Goal: Use online tool/utility: Utilize a website feature to perform a specific function

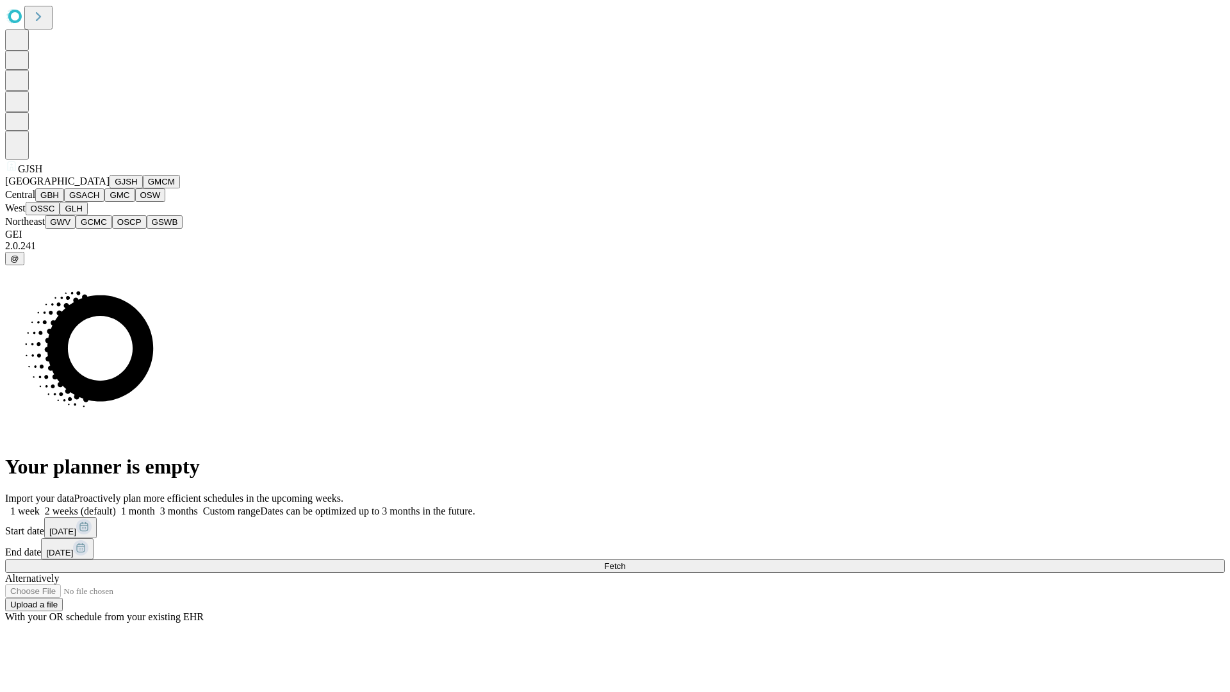
click at [110, 188] on button "GJSH" at bounding box center [126, 181] width 33 height 13
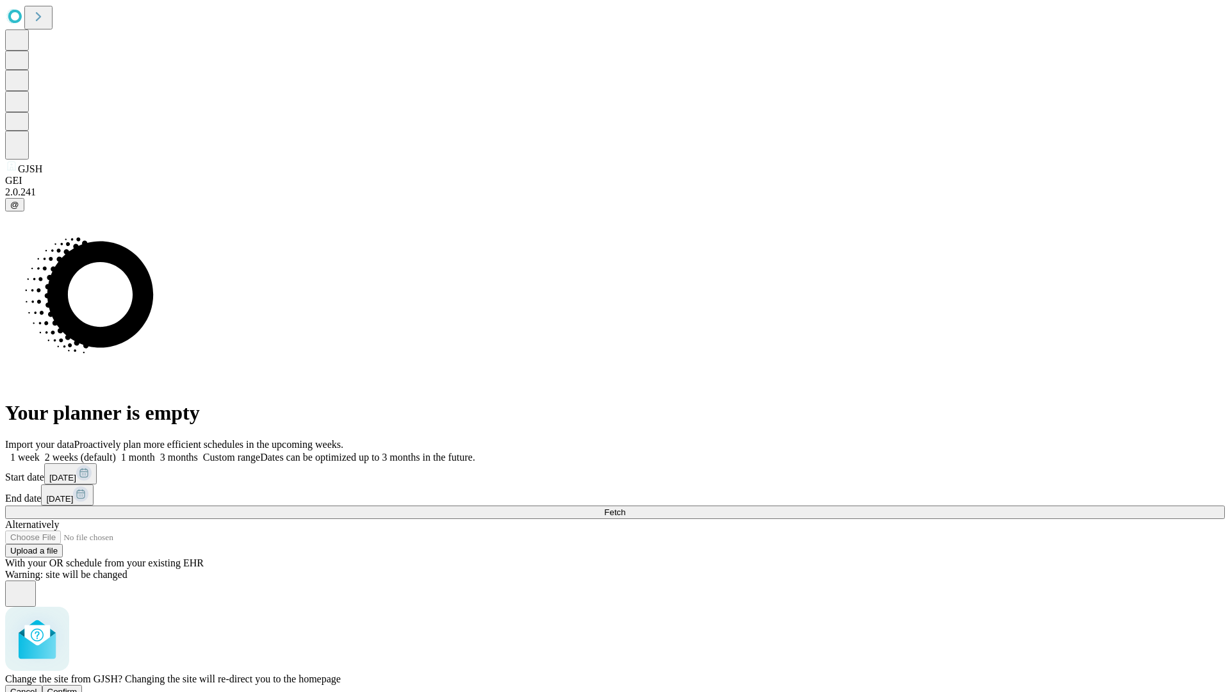
click at [77, 687] on span "Confirm" at bounding box center [62, 692] width 30 height 10
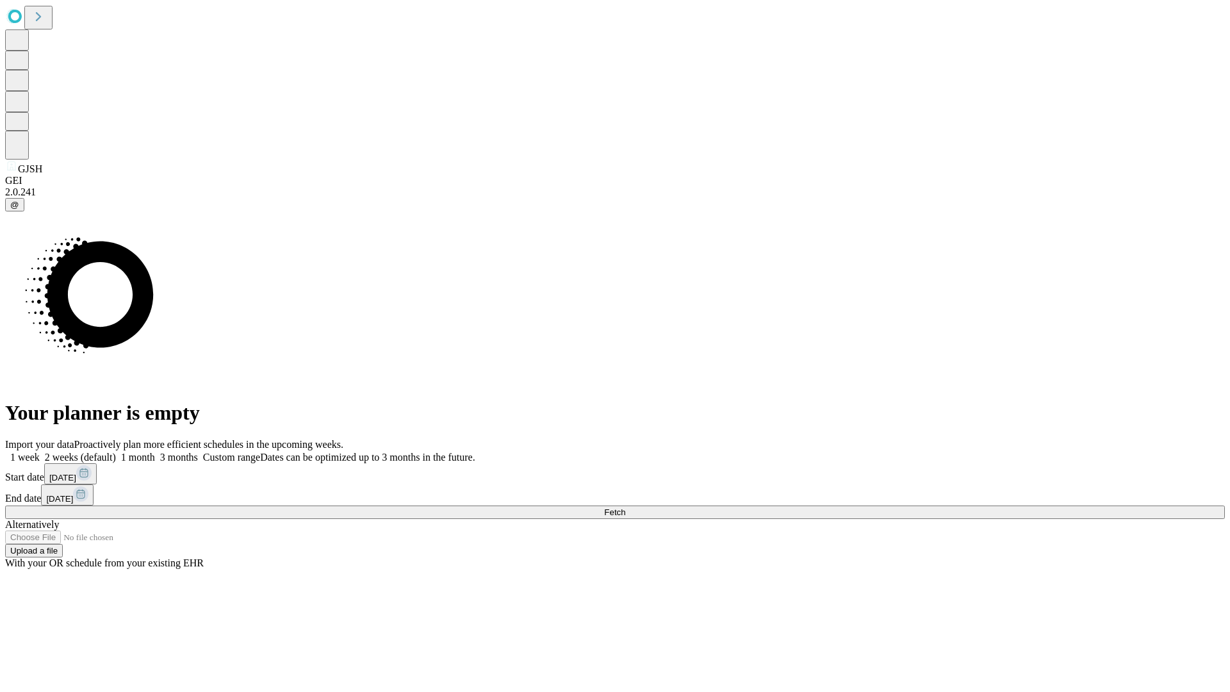
click at [40, 451] on label "1 week" at bounding box center [22, 456] width 35 height 11
click at [625, 507] on span "Fetch" at bounding box center [614, 512] width 21 height 10
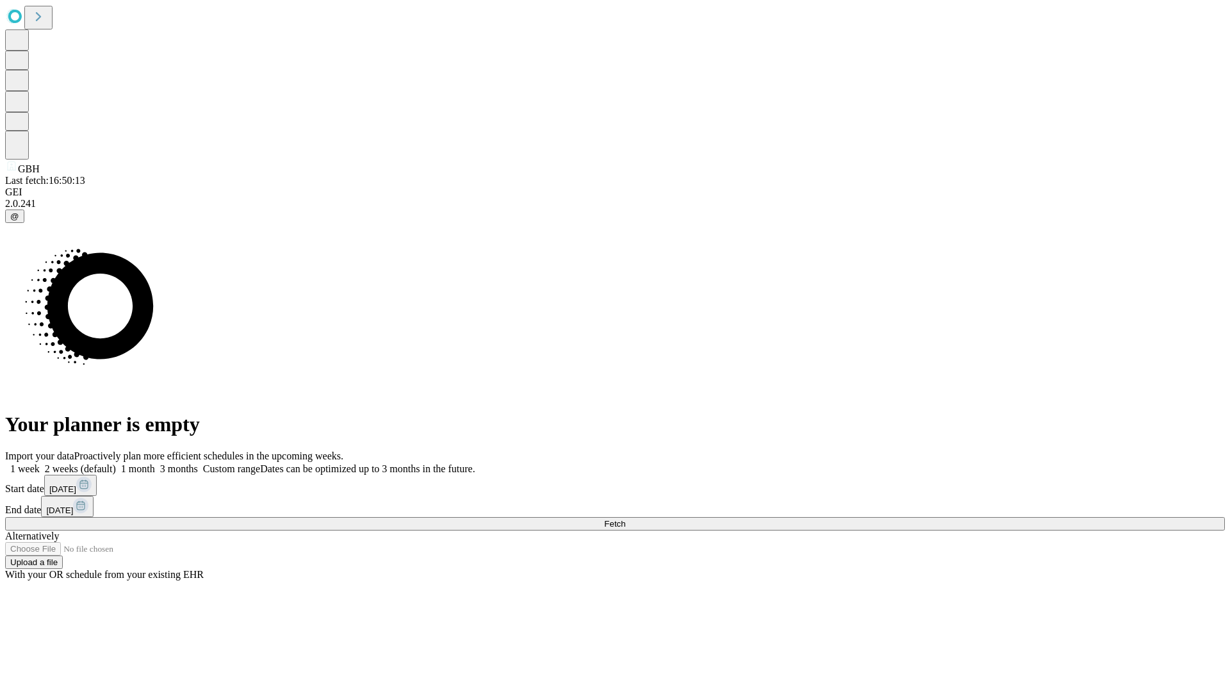
click at [40, 463] on label "1 week" at bounding box center [22, 468] width 35 height 11
click at [625, 519] on span "Fetch" at bounding box center [614, 524] width 21 height 10
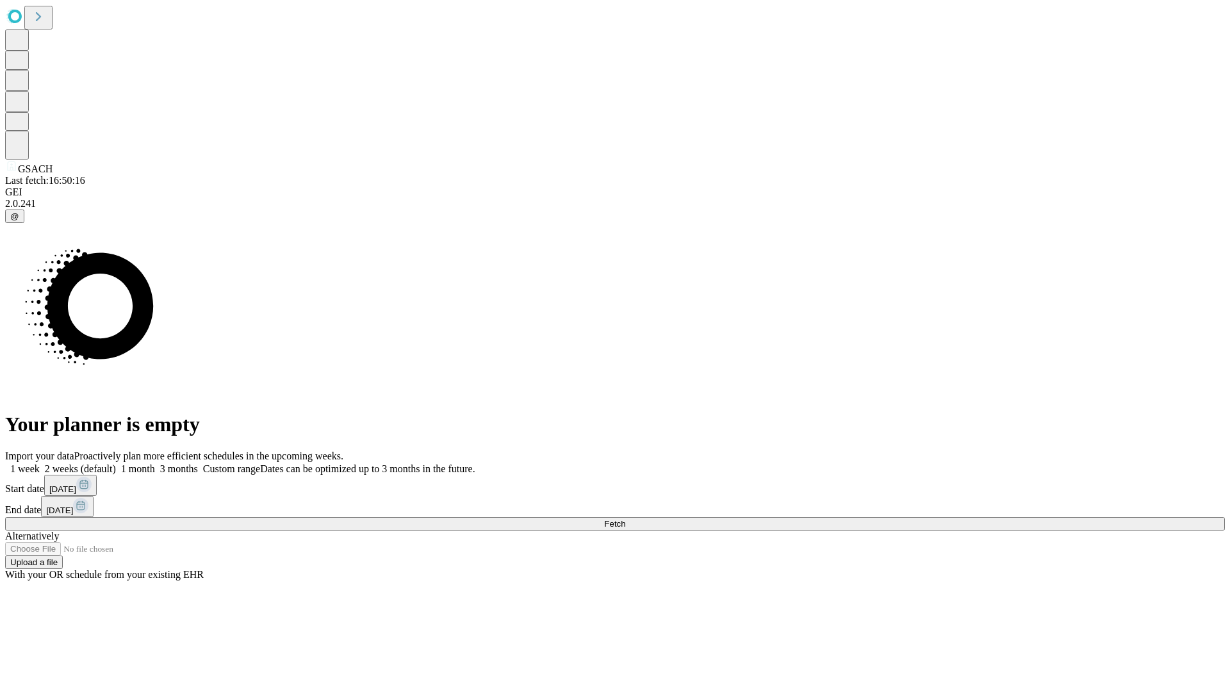
click at [40, 463] on label "1 week" at bounding box center [22, 468] width 35 height 11
click at [625, 519] on span "Fetch" at bounding box center [614, 524] width 21 height 10
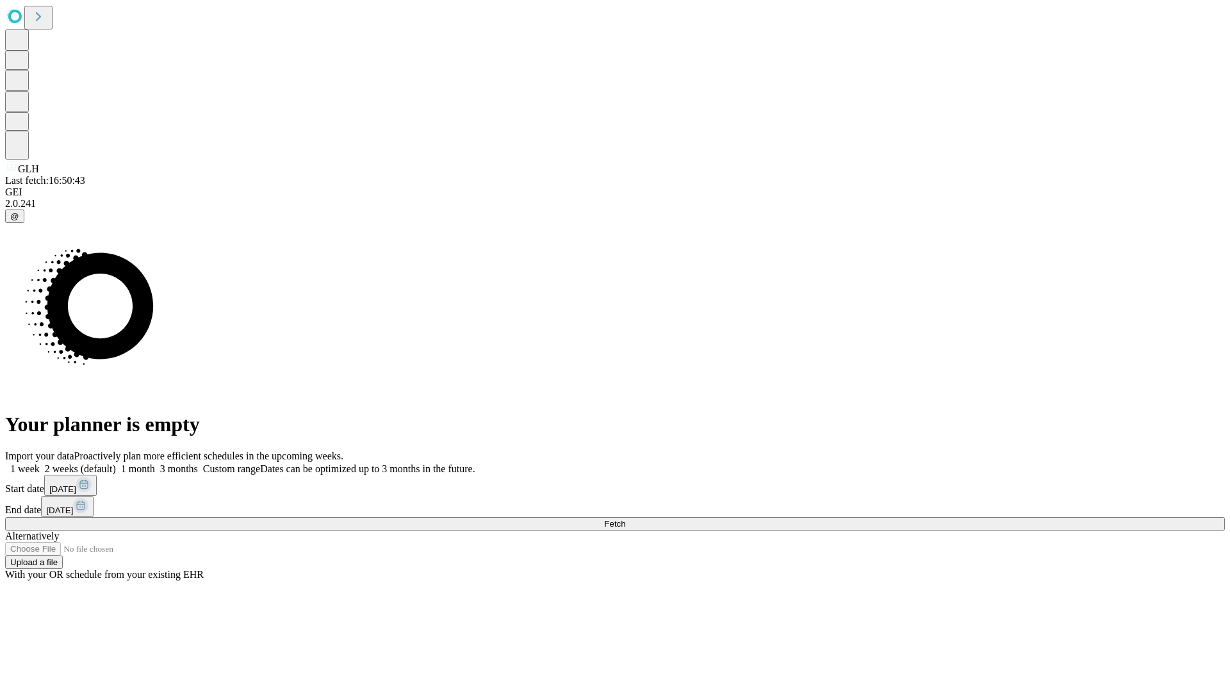
click at [40, 463] on label "1 week" at bounding box center [22, 468] width 35 height 11
click at [625, 519] on span "Fetch" at bounding box center [614, 524] width 21 height 10
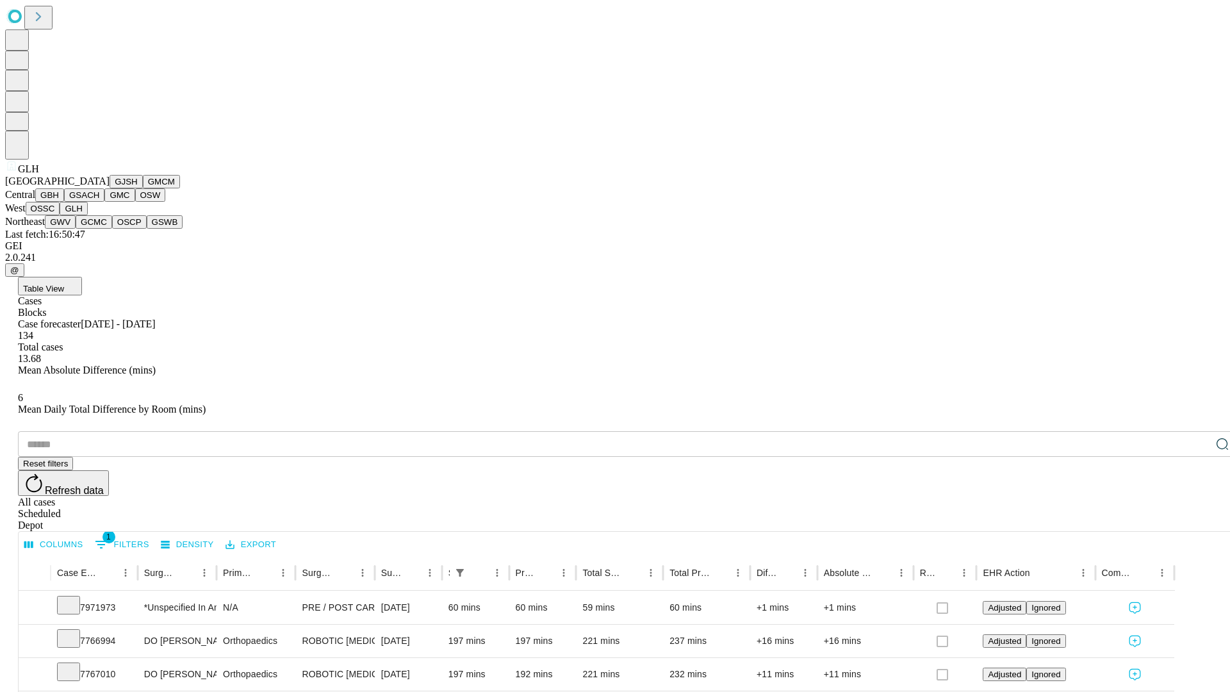
click at [76, 229] on button "GWV" at bounding box center [60, 221] width 31 height 13
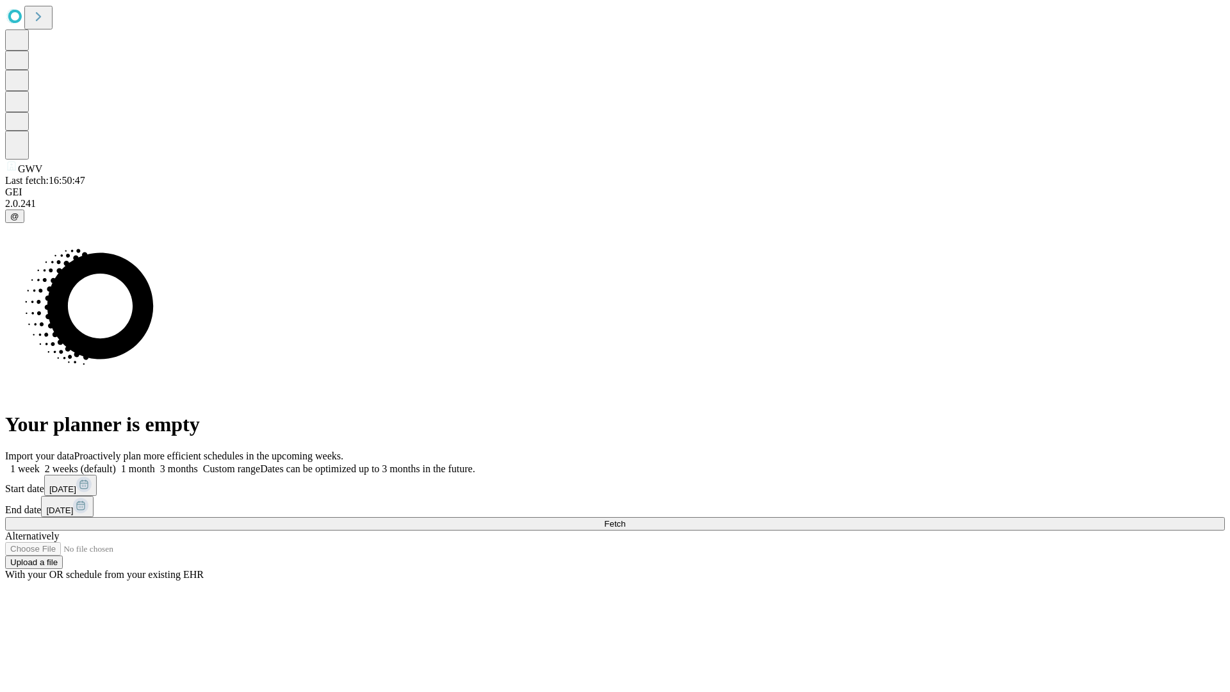
click at [625, 519] on span "Fetch" at bounding box center [614, 524] width 21 height 10
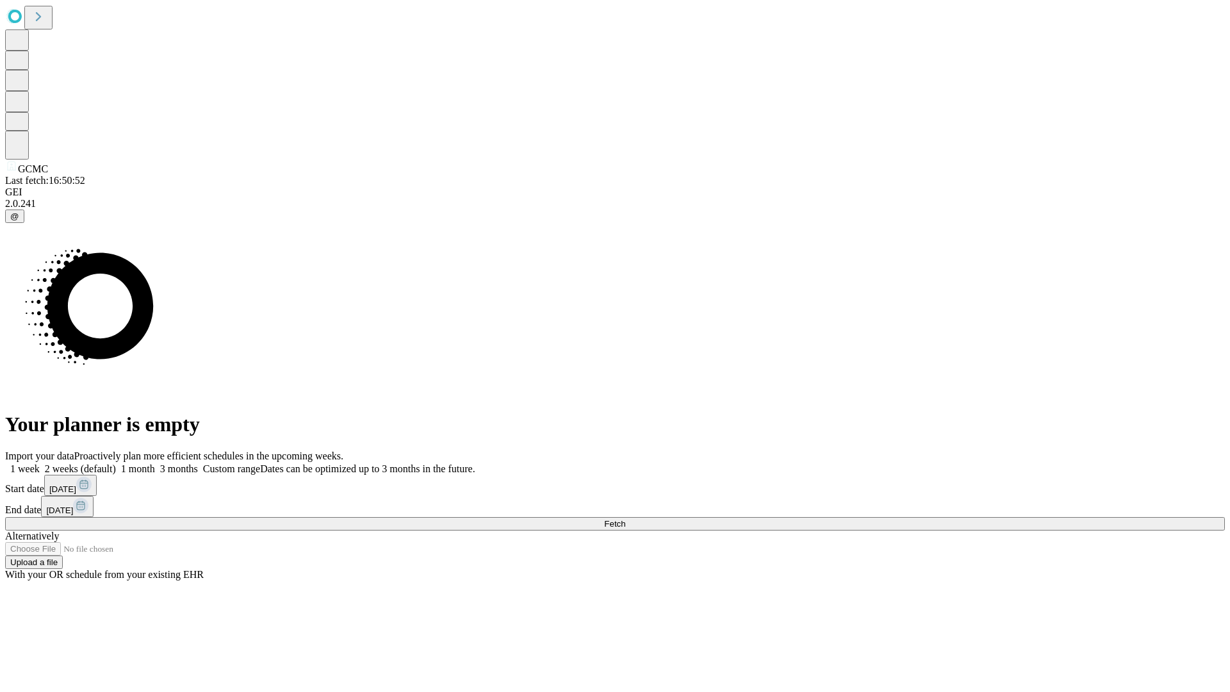
click at [625, 519] on span "Fetch" at bounding box center [614, 524] width 21 height 10
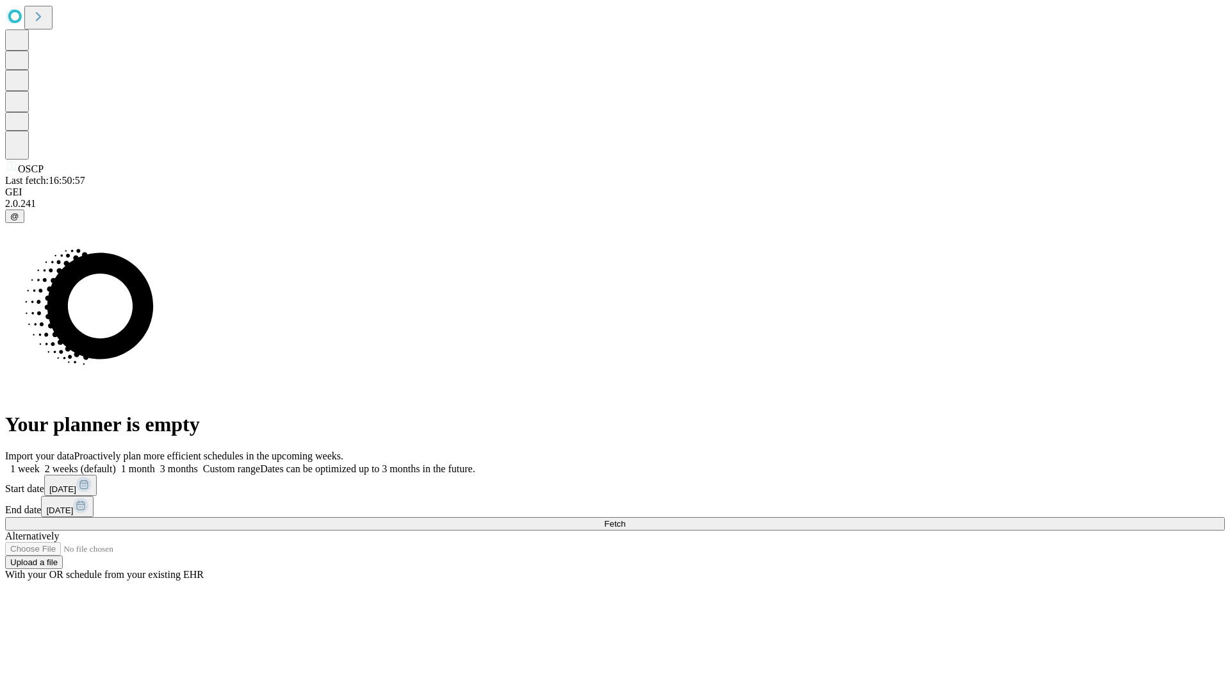
click at [625, 519] on span "Fetch" at bounding box center [614, 524] width 21 height 10
